Goal: Share content: Share content

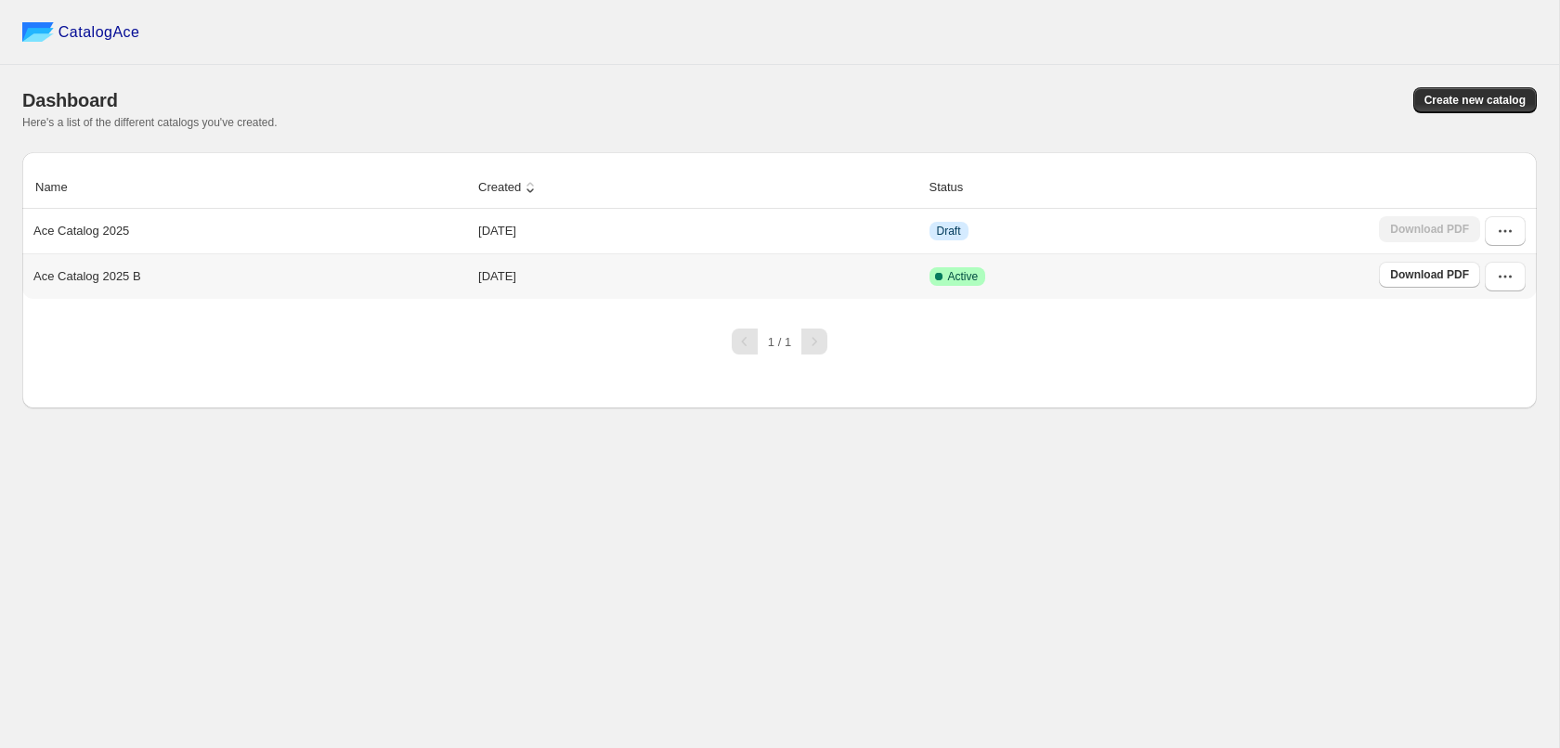
click at [113, 283] on p "Ace Catalog 2025 B" at bounding box center [87, 276] width 108 height 19
click at [1410, 267] on link "Download PDF" at bounding box center [1429, 275] width 101 height 26
click at [1505, 281] on icon "button" at bounding box center [1505, 276] width 19 height 19
click at [1494, 315] on span "View catalog" at bounding box center [1481, 318] width 68 height 14
click at [1463, 437] on span "Edit" at bounding box center [1457, 444] width 20 height 14
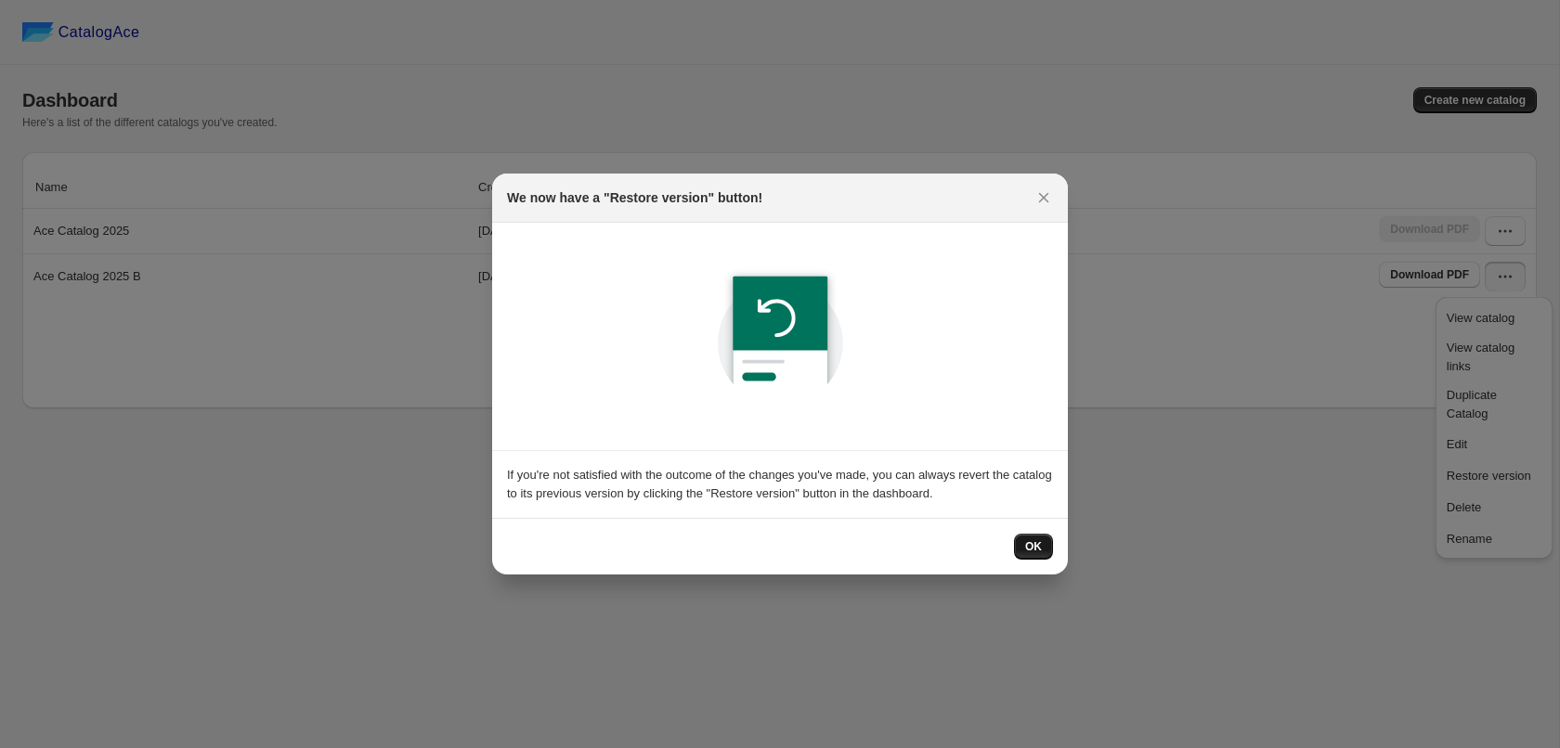
click at [1038, 543] on span "OK" at bounding box center [1033, 547] width 17 height 15
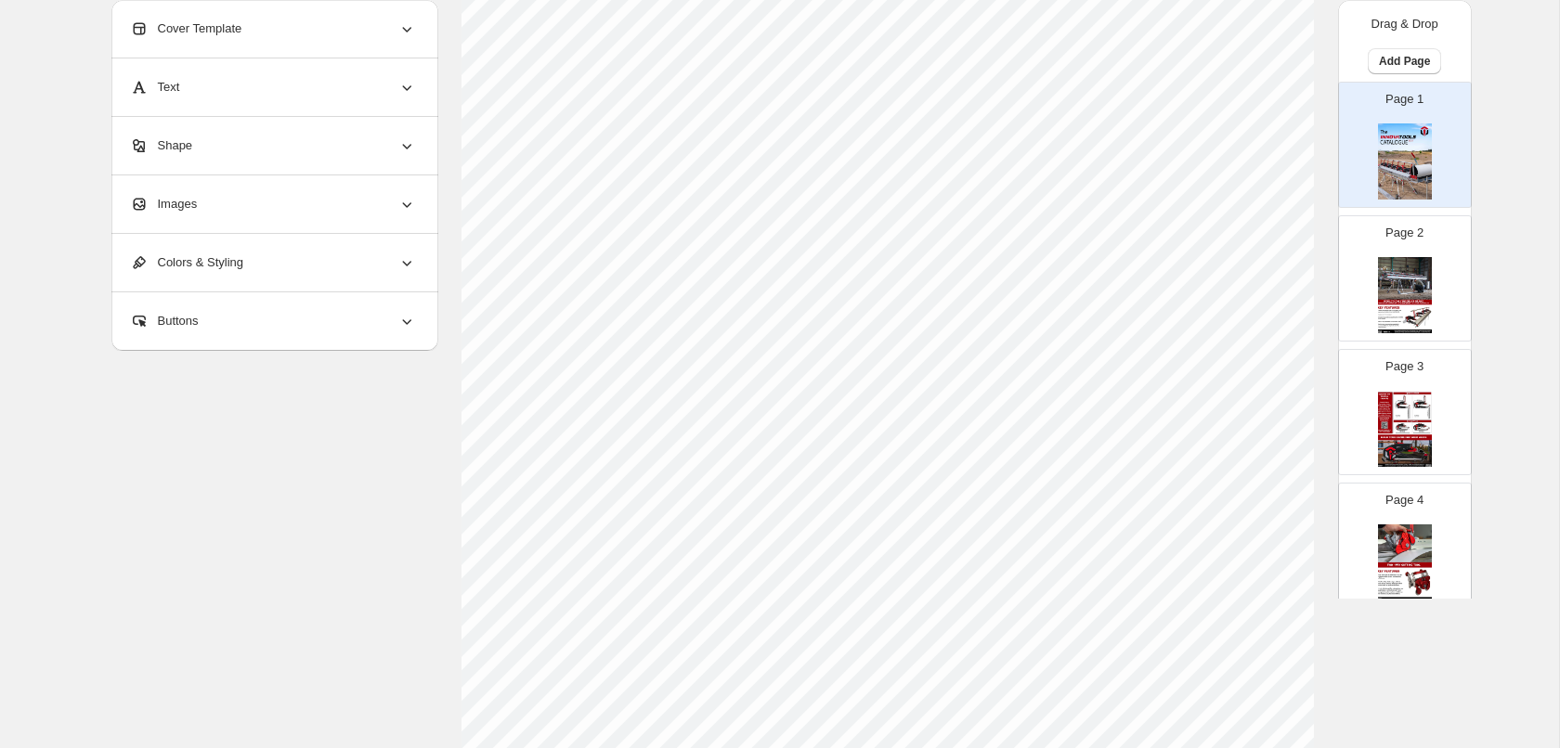
scroll to position [314, 0]
click at [212, 326] on div "Buttons" at bounding box center [273, 322] width 286 height 58
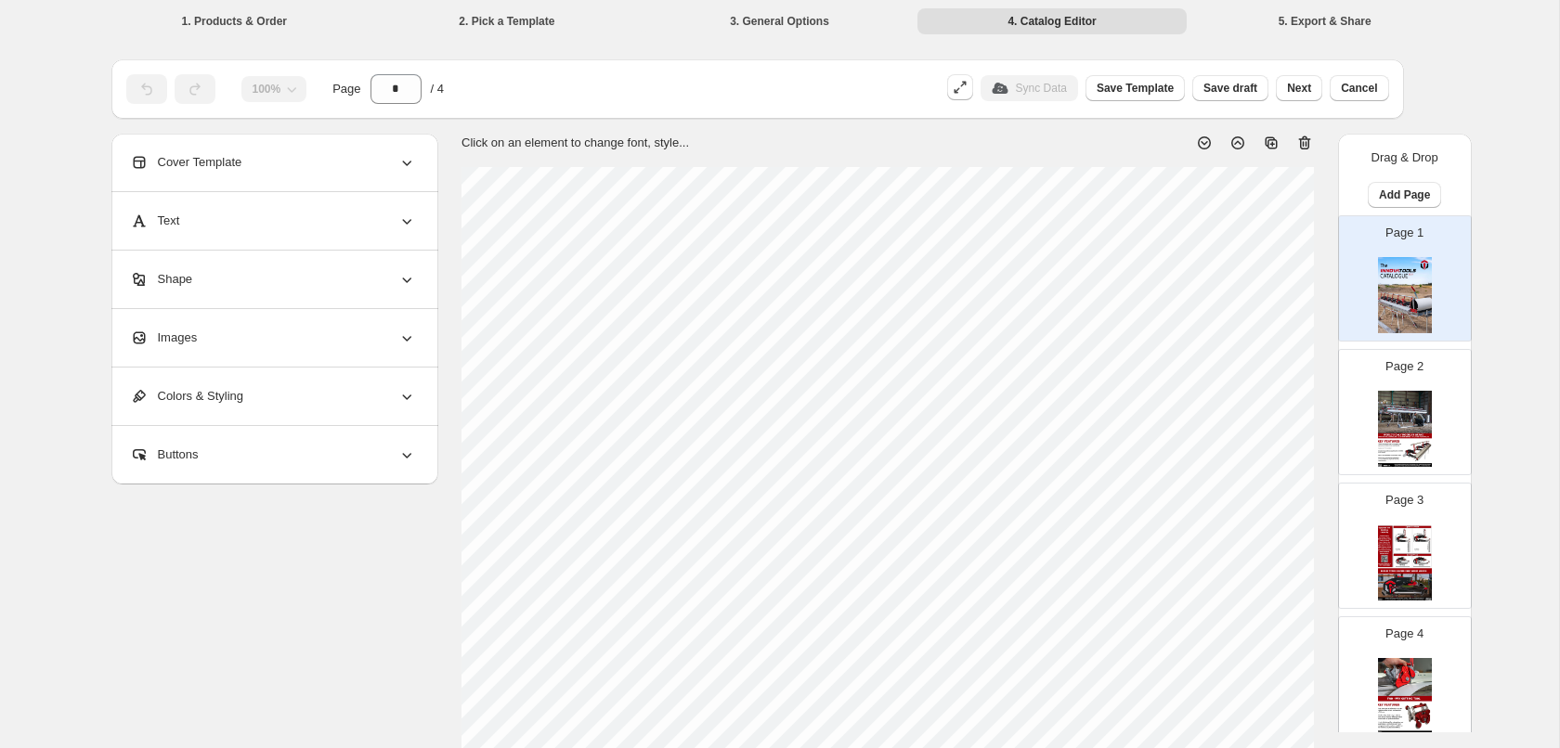
click at [1340, 18] on li "5. Export & Share" at bounding box center [1324, 20] width 269 height 26
click at [1463, 81] on div "**********" at bounding box center [780, 694] width 1382 height 1306
click at [1298, 87] on span "Next" at bounding box center [1299, 88] width 24 height 15
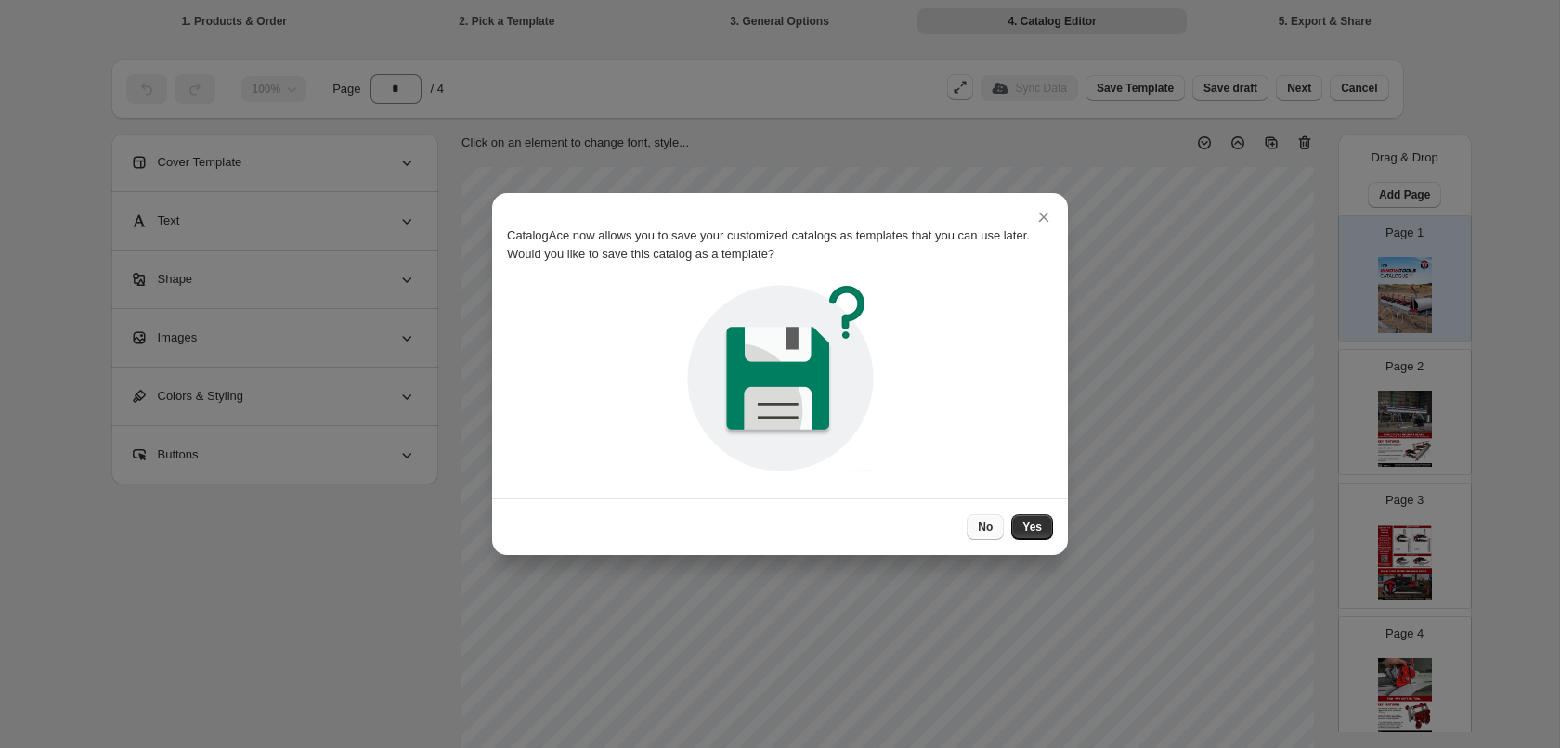
click at [990, 520] on button "No" at bounding box center [985, 527] width 37 height 26
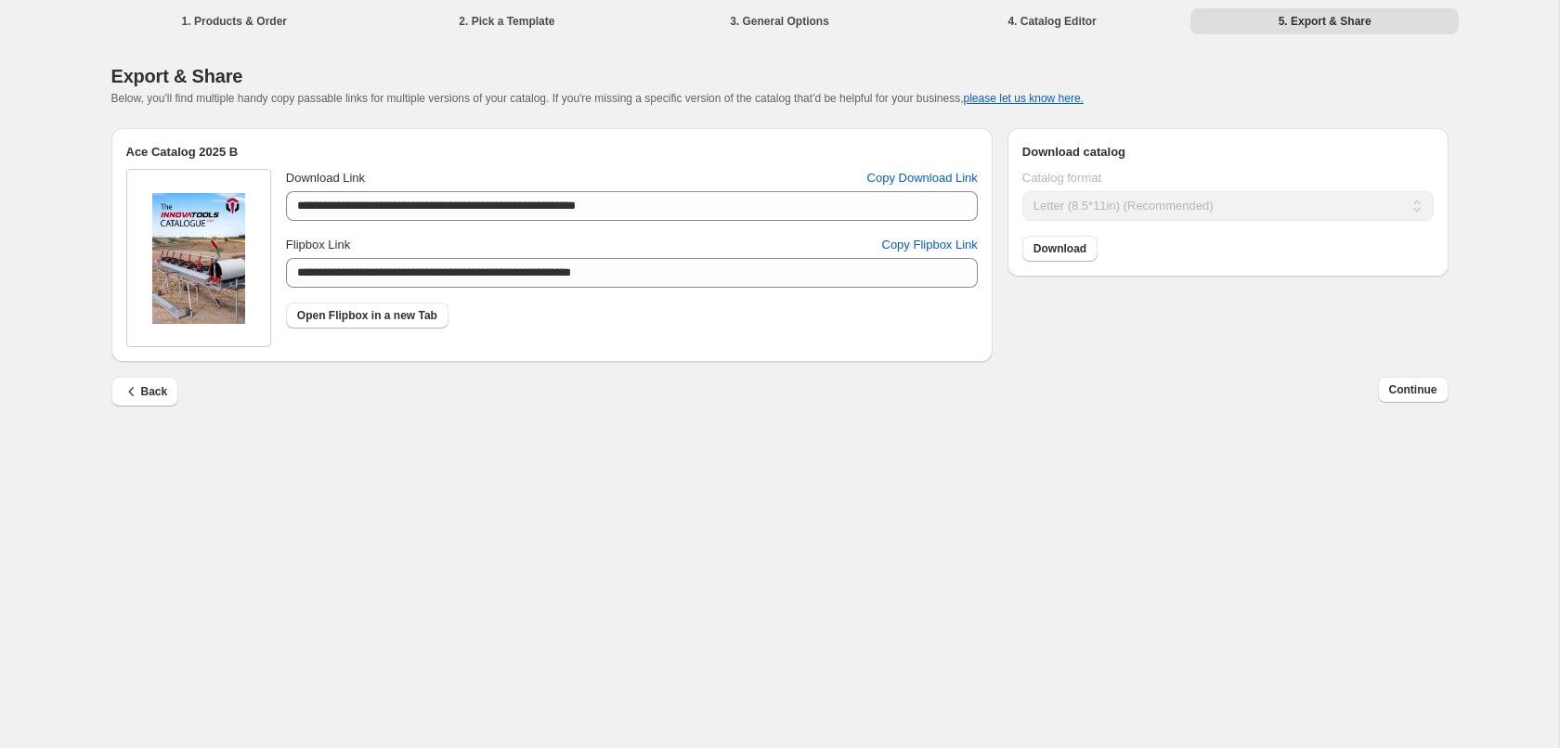
click at [977, 501] on div "**********" at bounding box center [779, 374] width 1559 height 748
click at [604, 431] on div "Back Continue" at bounding box center [779, 404] width 1337 height 54
click at [1418, 396] on span "Continue" at bounding box center [1413, 390] width 48 height 15
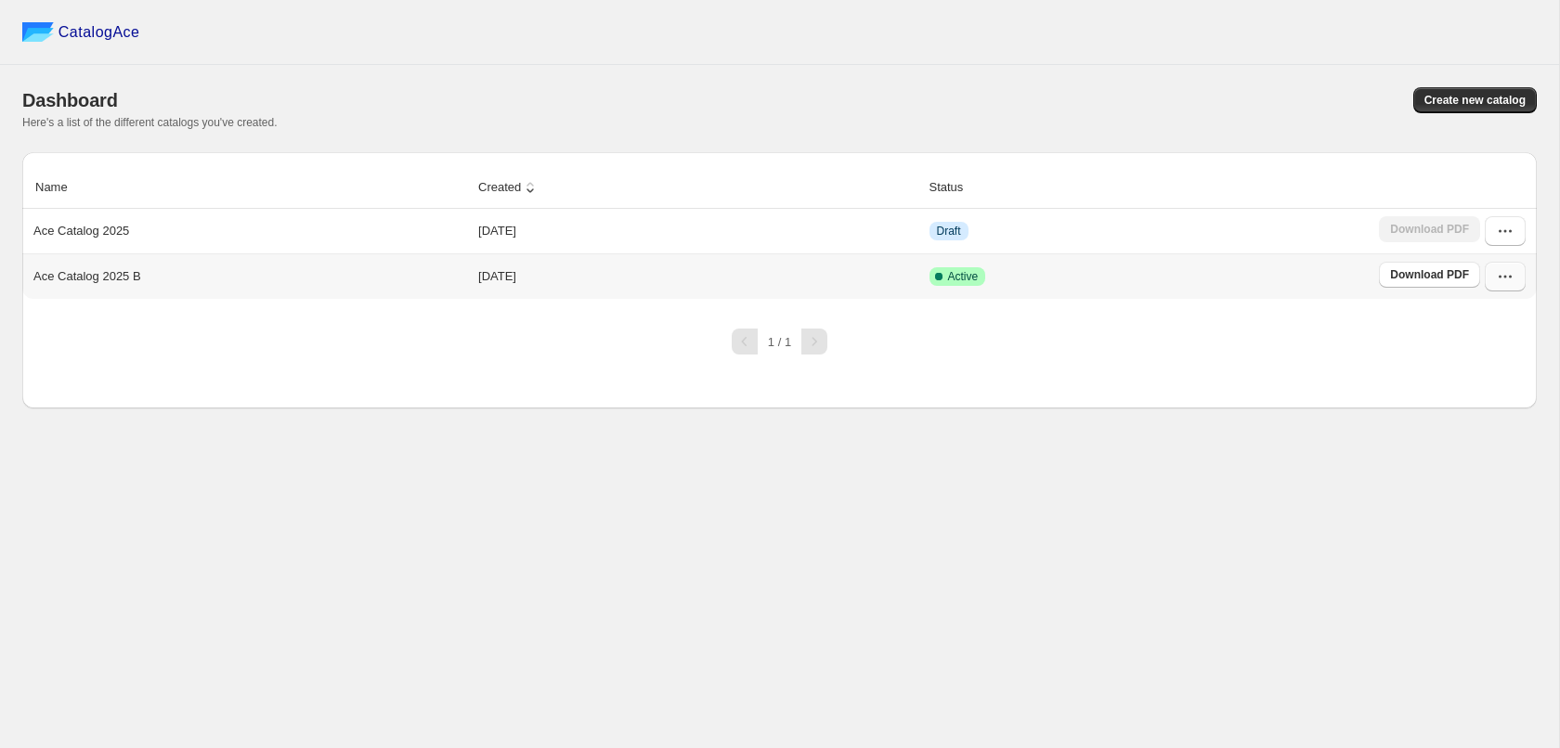
click at [1508, 279] on icon "button" at bounding box center [1505, 276] width 19 height 19
click at [1501, 350] on span "View catalog links" at bounding box center [1481, 357] width 68 height 33
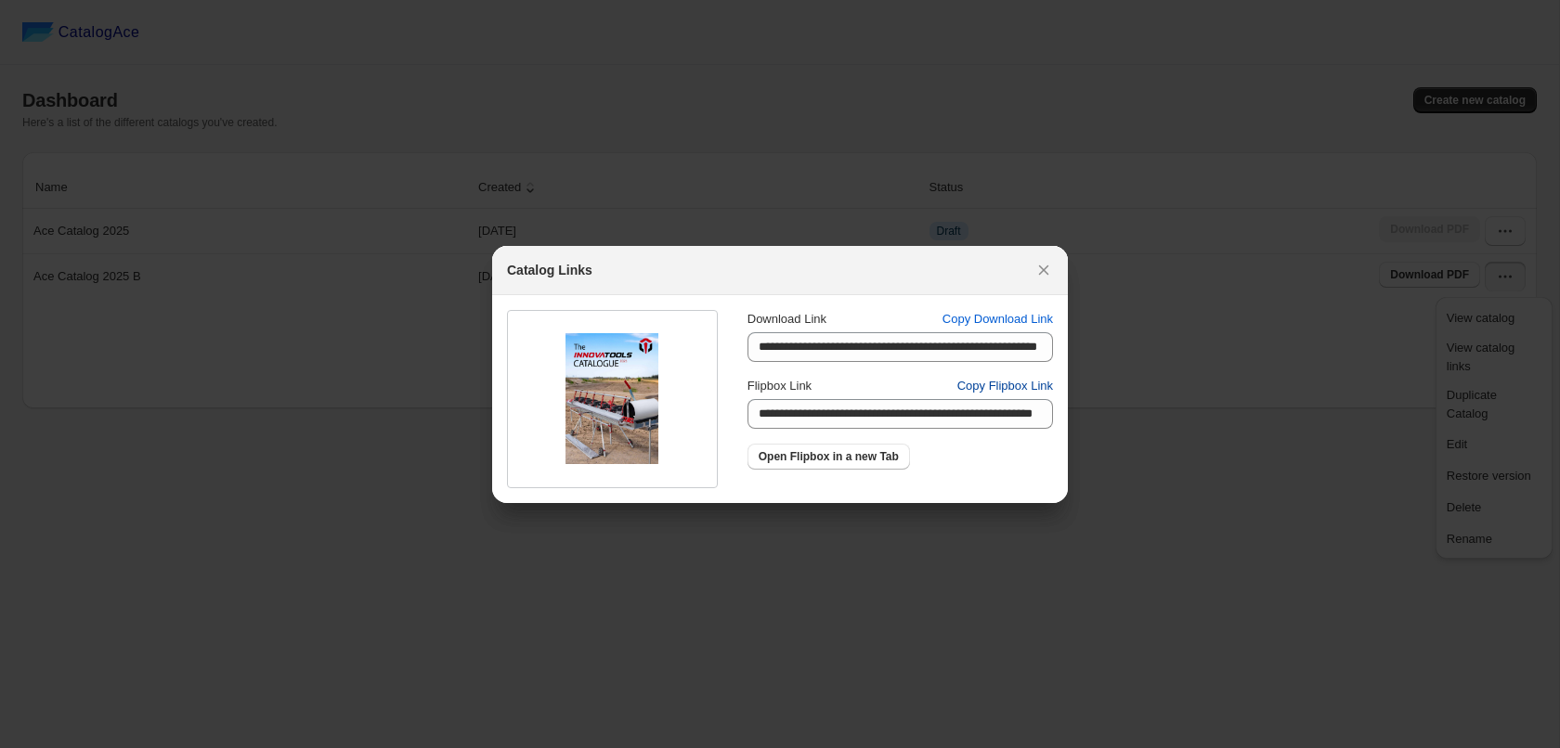
click at [1007, 385] on span "Copy Flipbox Link" at bounding box center [1005, 386] width 96 height 19
click at [1046, 272] on icon ":r3r:" at bounding box center [1044, 270] width 10 height 10
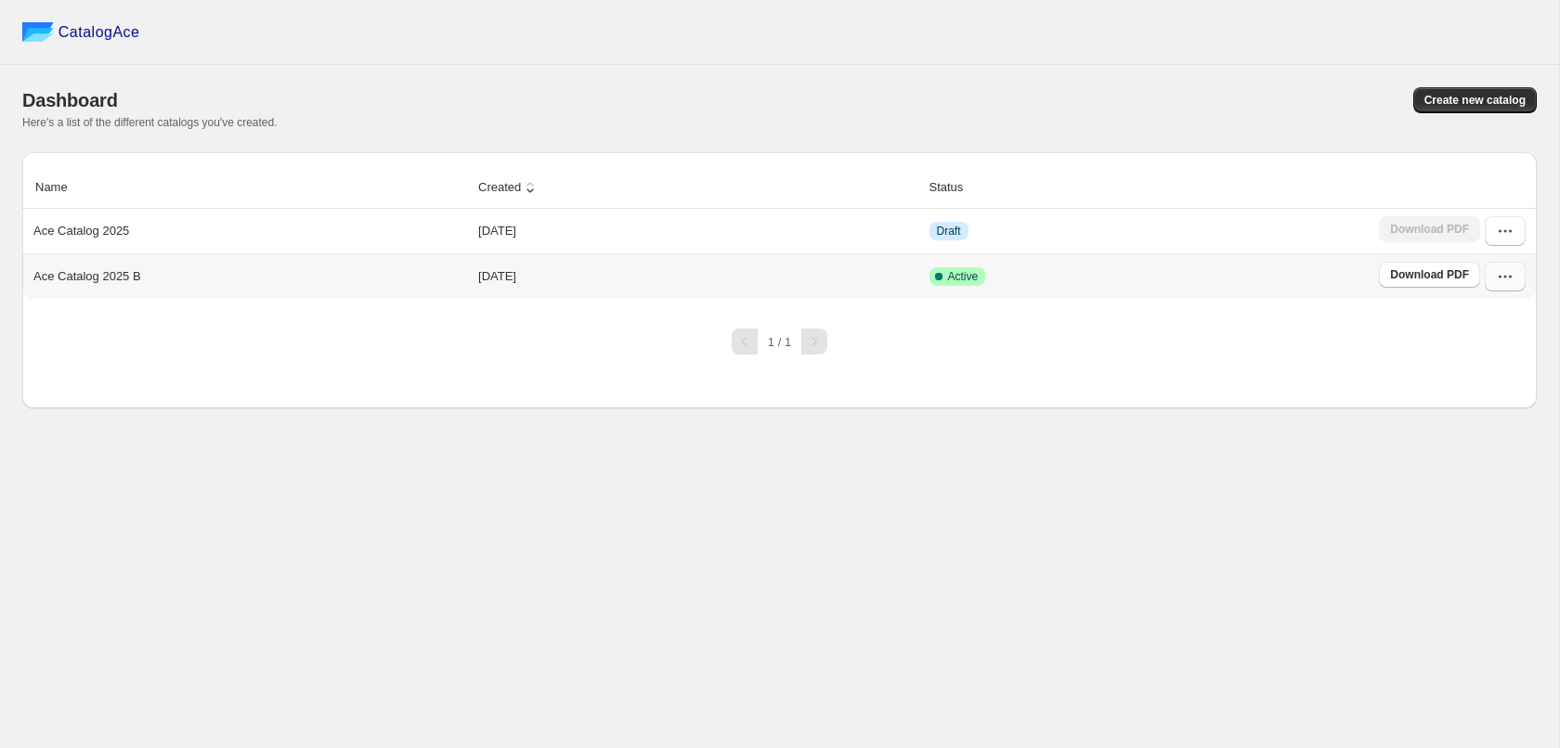
click at [1515, 276] on button "button" at bounding box center [1505, 277] width 41 height 30
click at [1515, 351] on span "View catalog links" at bounding box center [1481, 357] width 68 height 33
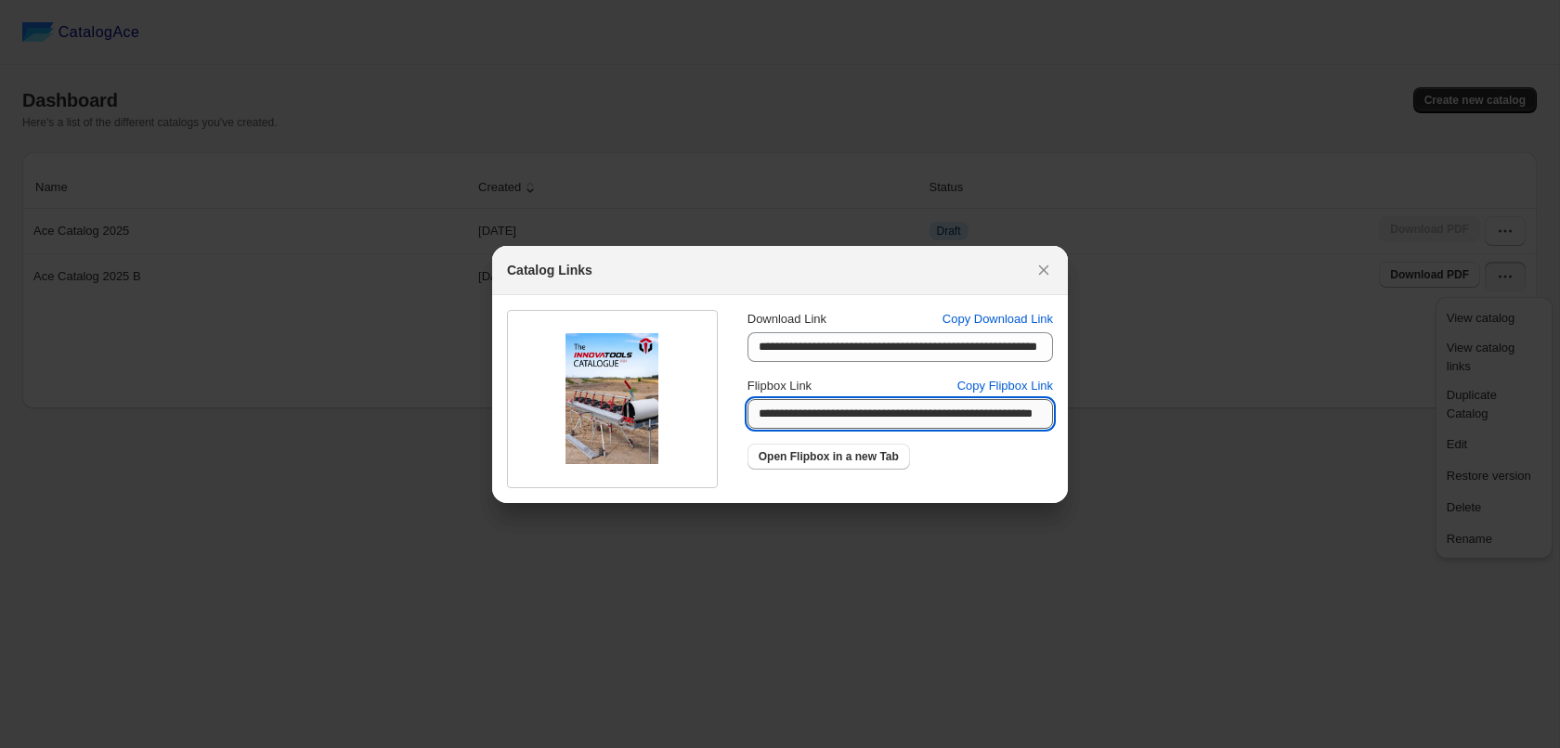
scroll to position [0, 62]
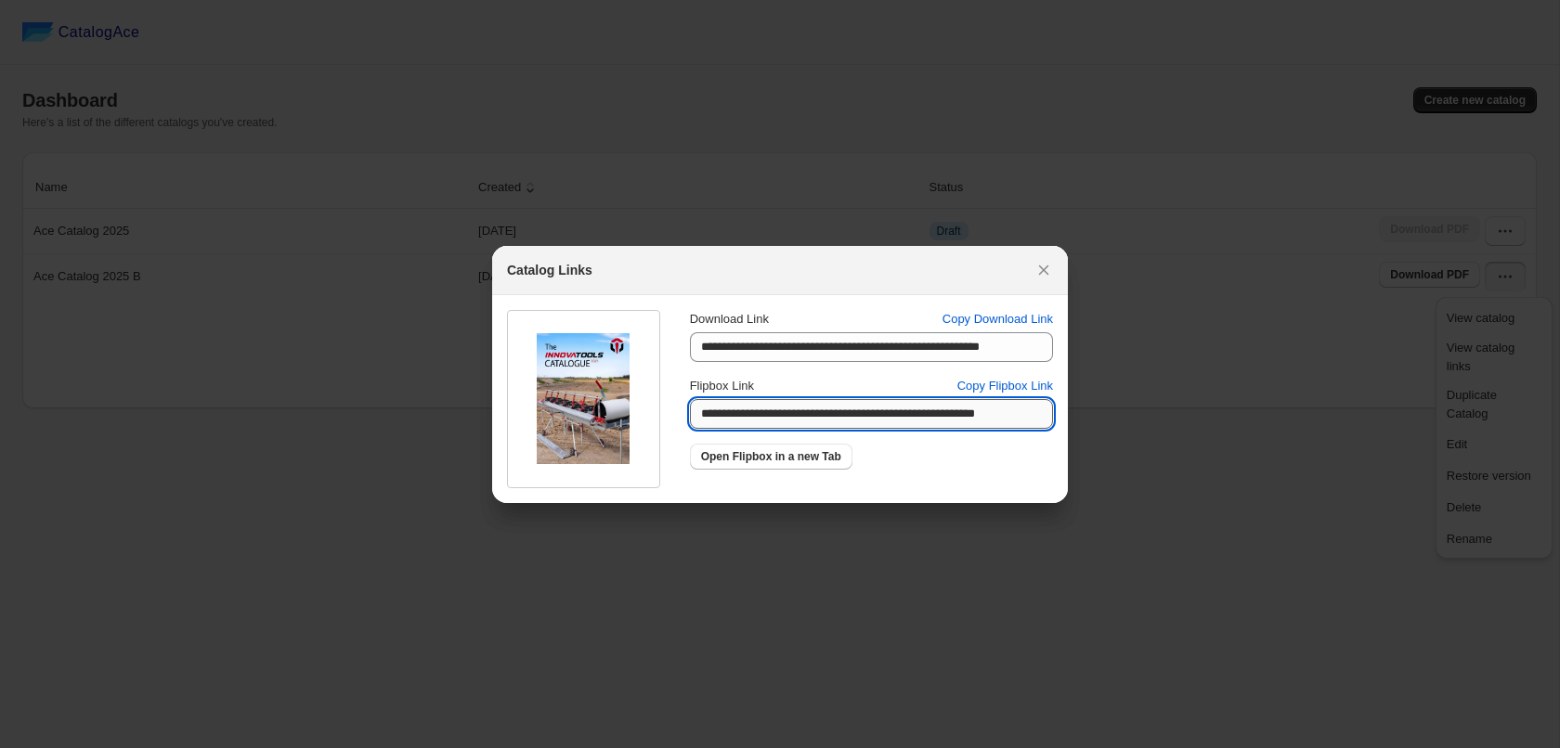
drag, startPoint x: 760, startPoint y: 409, endPoint x: 1102, endPoint y: 437, distance: 343.9
click at [995, 429] on input "**********" at bounding box center [843, 414] width 306 height 30
click at [1017, 389] on span "Copy Flipbox Link" at bounding box center [1005, 386] width 96 height 19
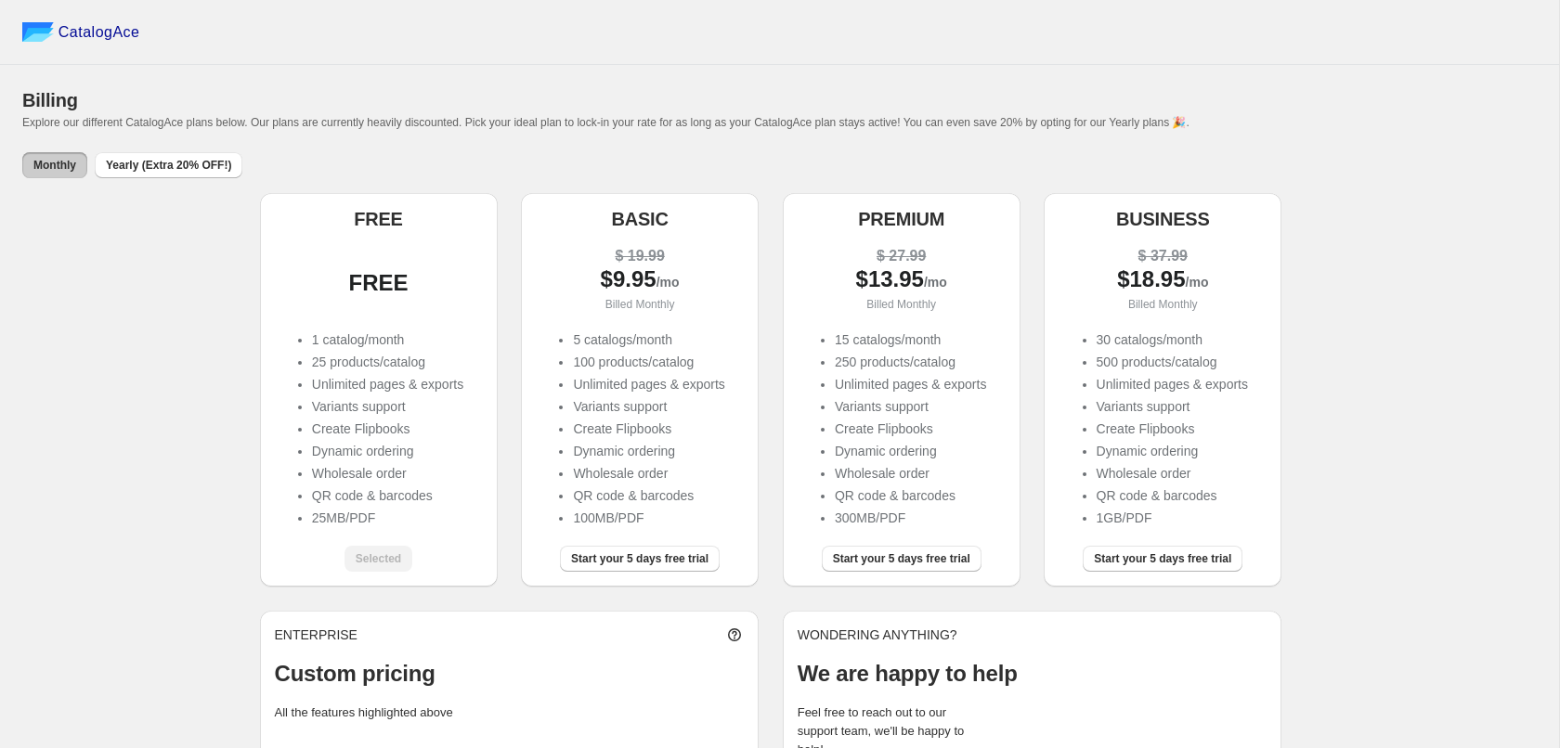
click at [58, 172] on span "Monthly" at bounding box center [54, 165] width 43 height 15
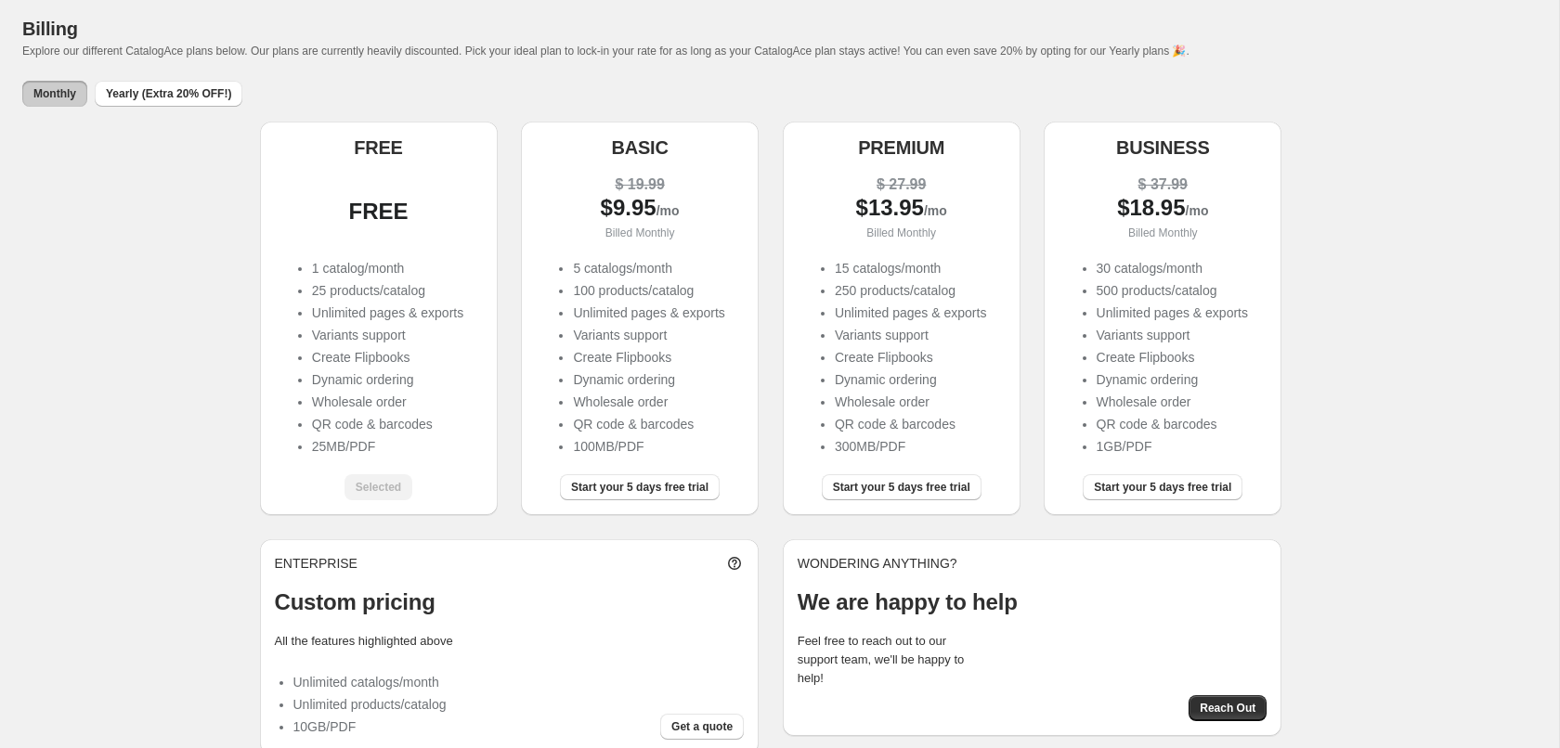
scroll to position [108, 0]
